Goal: Task Accomplishment & Management: Manage account settings

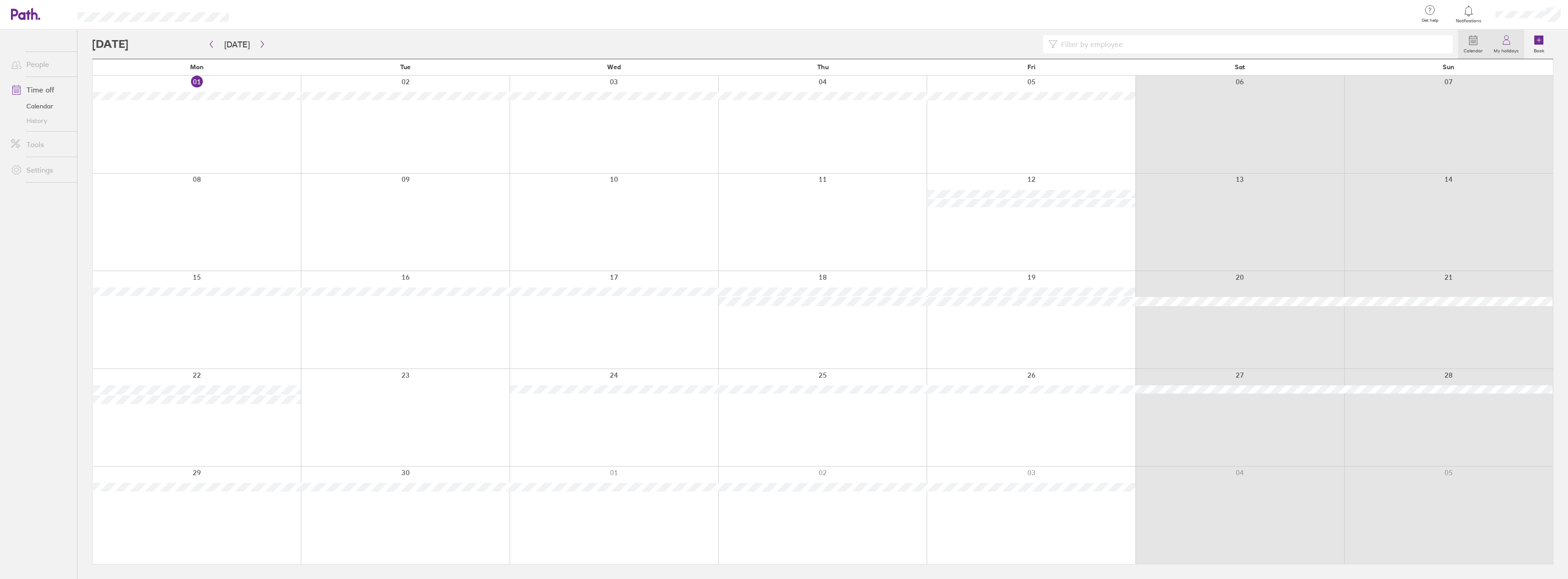
click at [1513, 41] on link "My holidays" at bounding box center [1506, 43] width 36 height 29
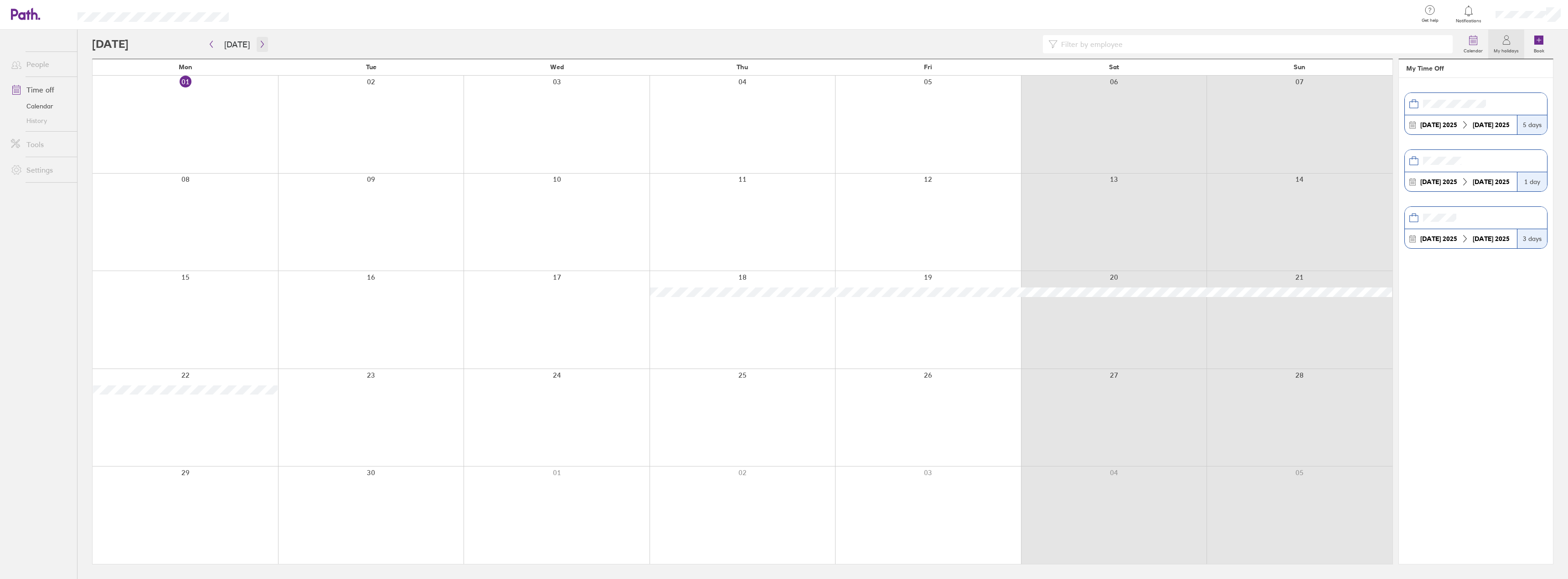
click at [261, 47] on icon "button" at bounding box center [262, 44] width 7 height 8
click at [262, 45] on icon "button" at bounding box center [262, 44] width 7 height 8
click at [211, 48] on button "button" at bounding box center [212, 44] width 11 height 15
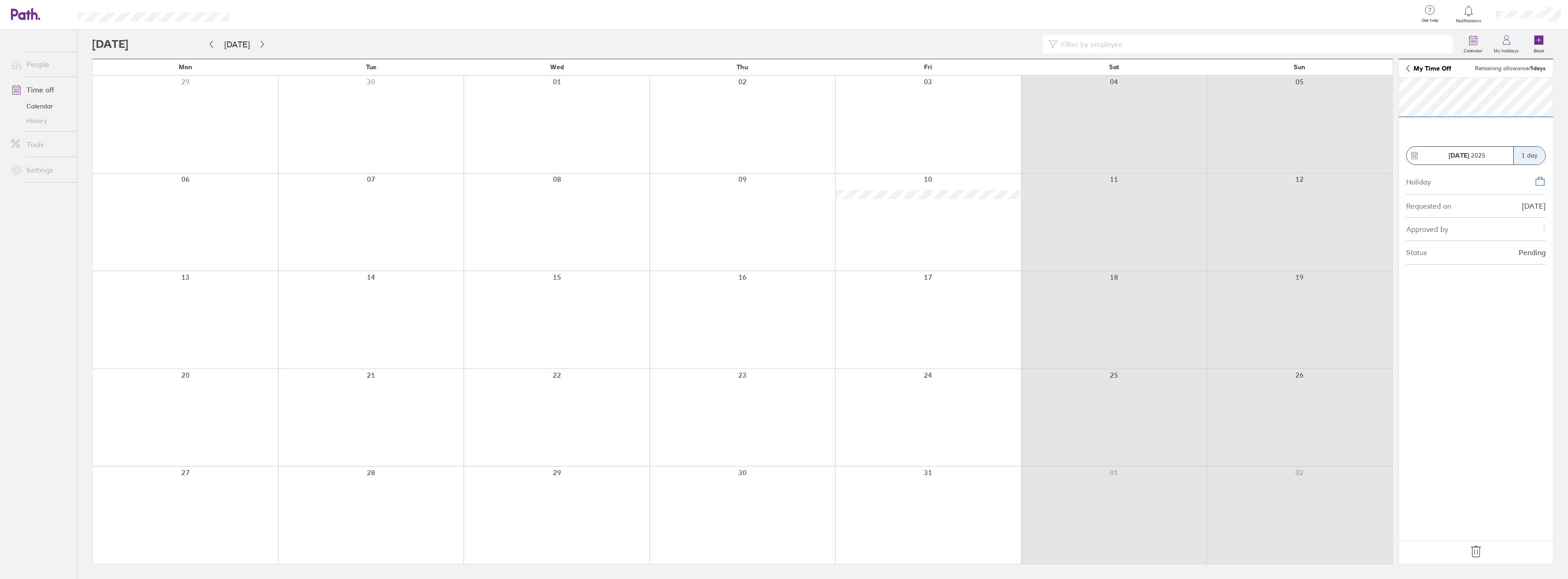
drag, startPoint x: 1523, startPoint y: 553, endPoint x: 1499, endPoint y: 593, distance: 46.6
drag, startPoint x: 1499, startPoint y: 593, endPoint x: 1522, endPoint y: 477, distance: 118.3
click at [1525, 460] on section "[DATE] 1 day Holiday Requested on [DATE] Approved by Status Pending" at bounding box center [1475, 310] width 154 height 463
click at [1474, 554] on icon at bounding box center [1475, 552] width 9 height 11
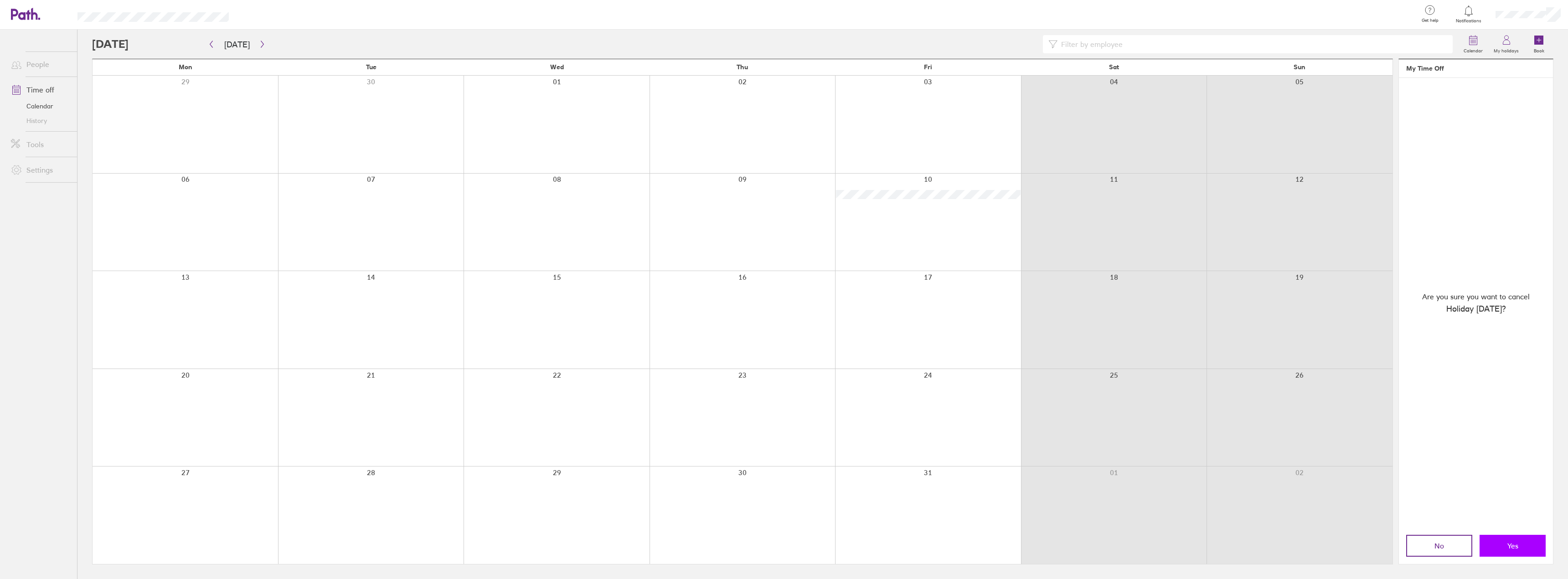
click at [1514, 542] on span "Yes" at bounding box center [1513, 546] width 11 height 9
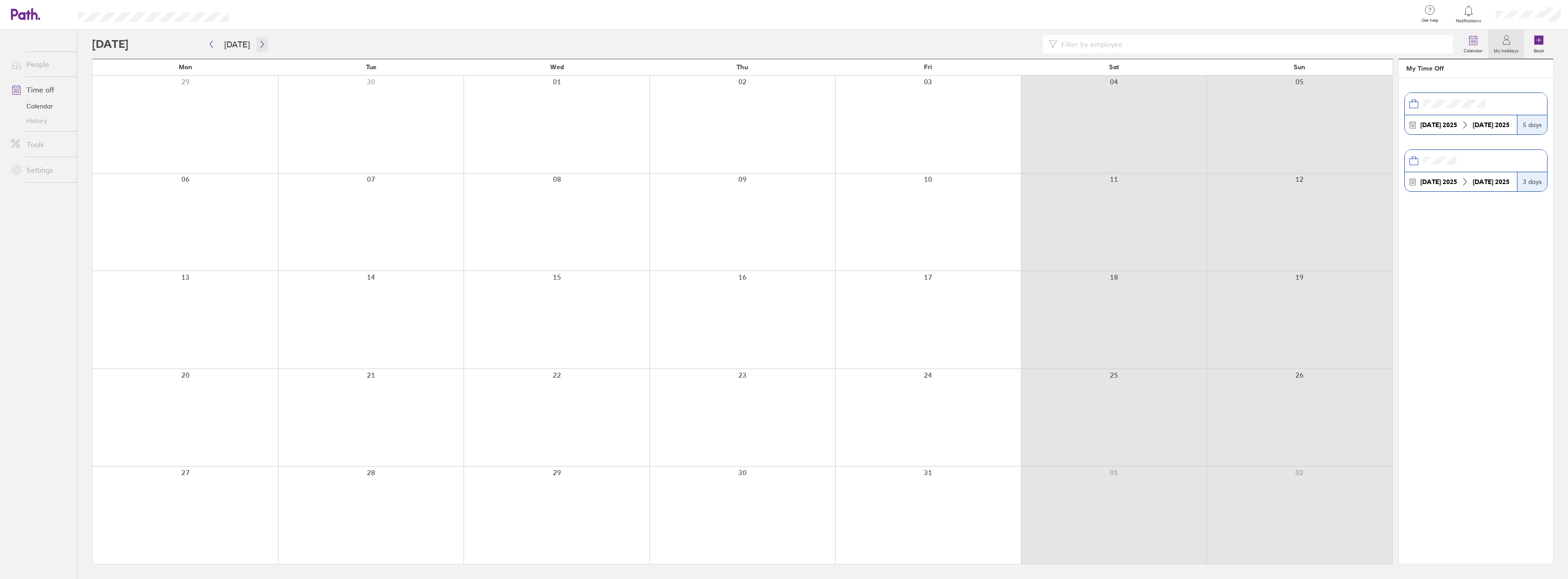
click at [263, 43] on icon "button" at bounding box center [262, 44] width 7 height 8
